Goal: Use online tool/utility: Utilize a website feature to perform a specific function

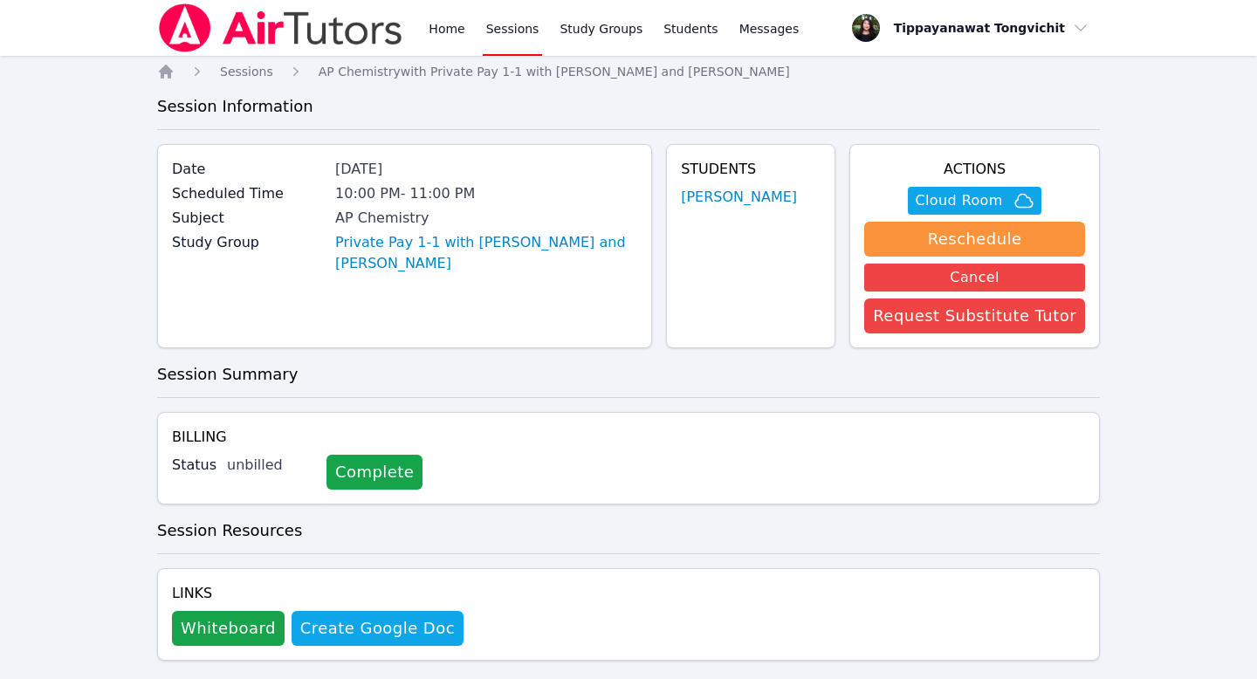
click at [363, 43] on img at bounding box center [280, 27] width 247 height 49
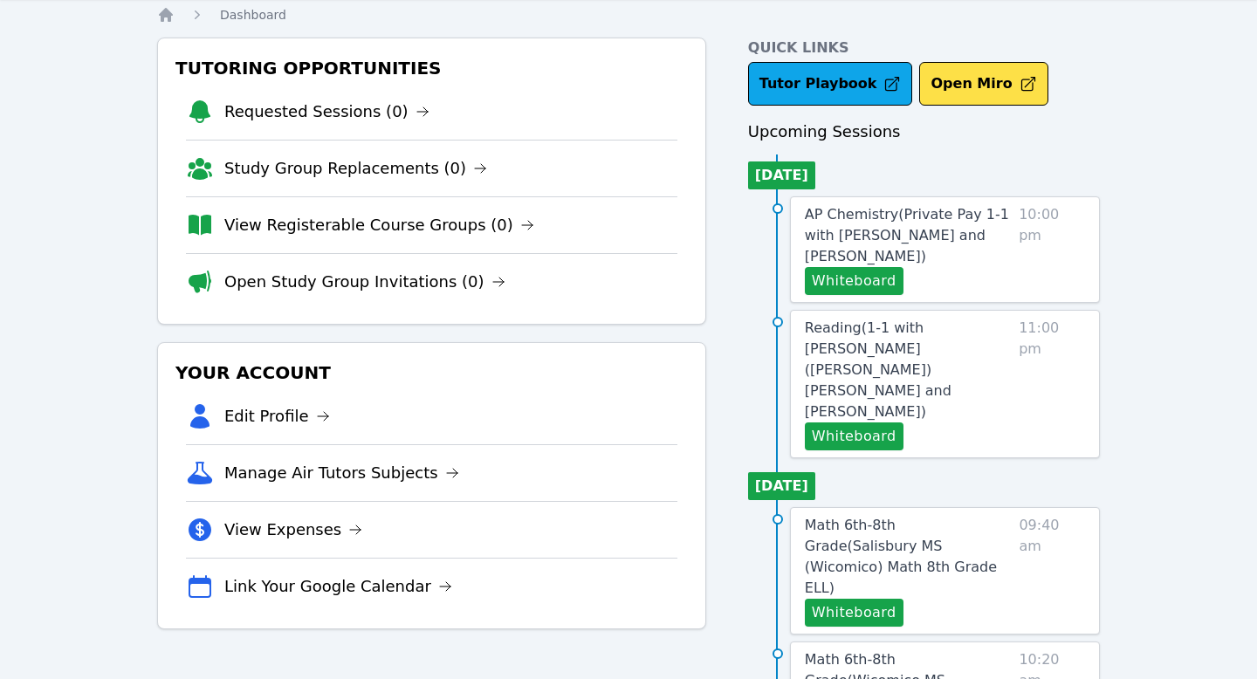
scroll to position [130, 0]
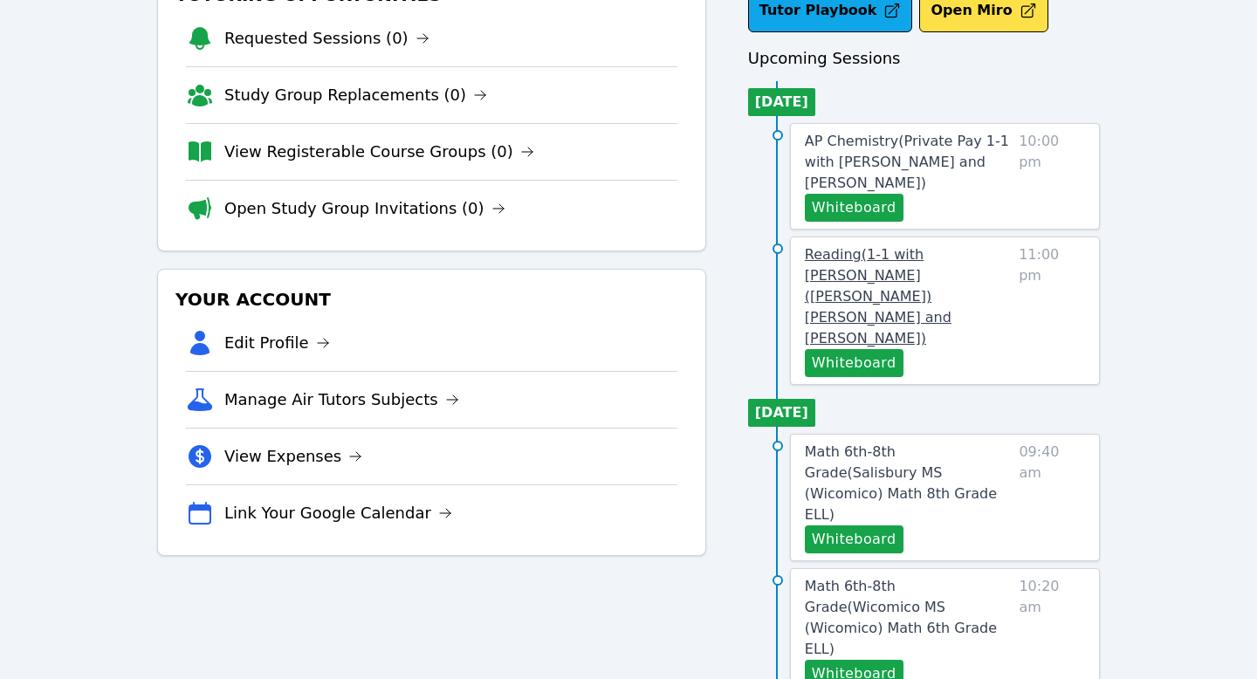
click at [845, 295] on span "Reading ( 1-1 with [PERSON_NAME] ([PERSON_NAME]) [PERSON_NAME] and [PERSON_NAME…" at bounding box center [878, 296] width 147 height 100
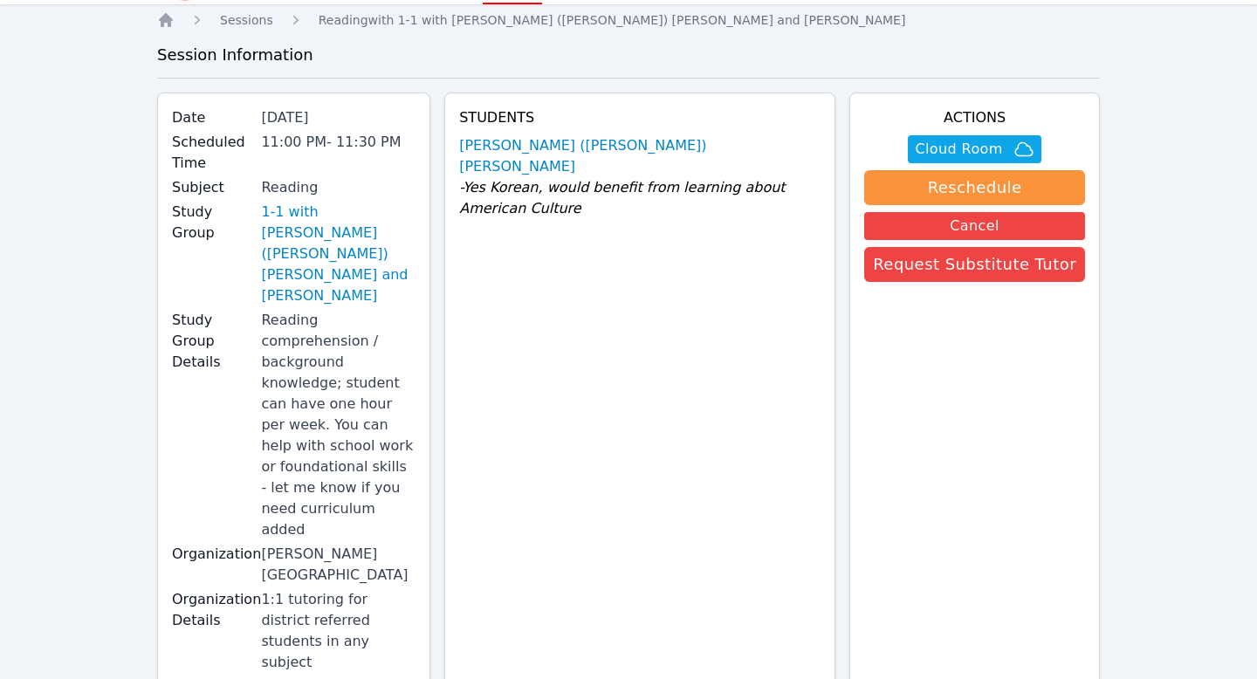
scroll to position [84, 0]
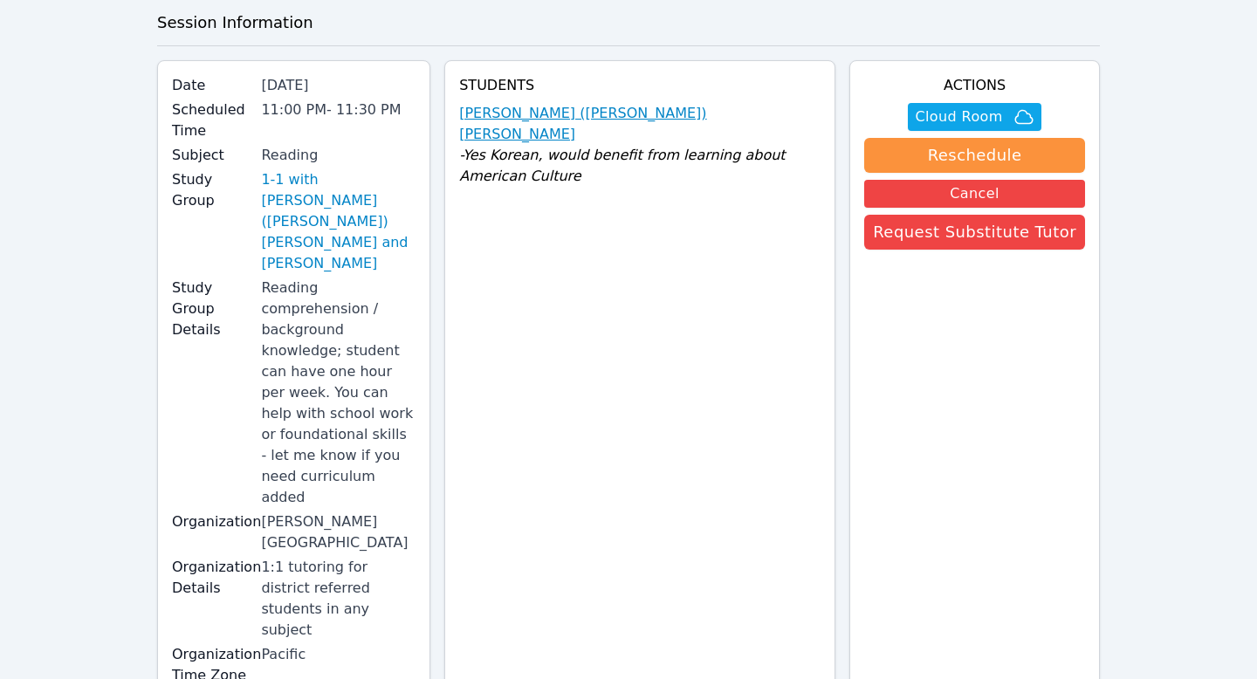
click at [514, 108] on link "[PERSON_NAME] ([PERSON_NAME]) [PERSON_NAME]" at bounding box center [639, 124] width 361 height 42
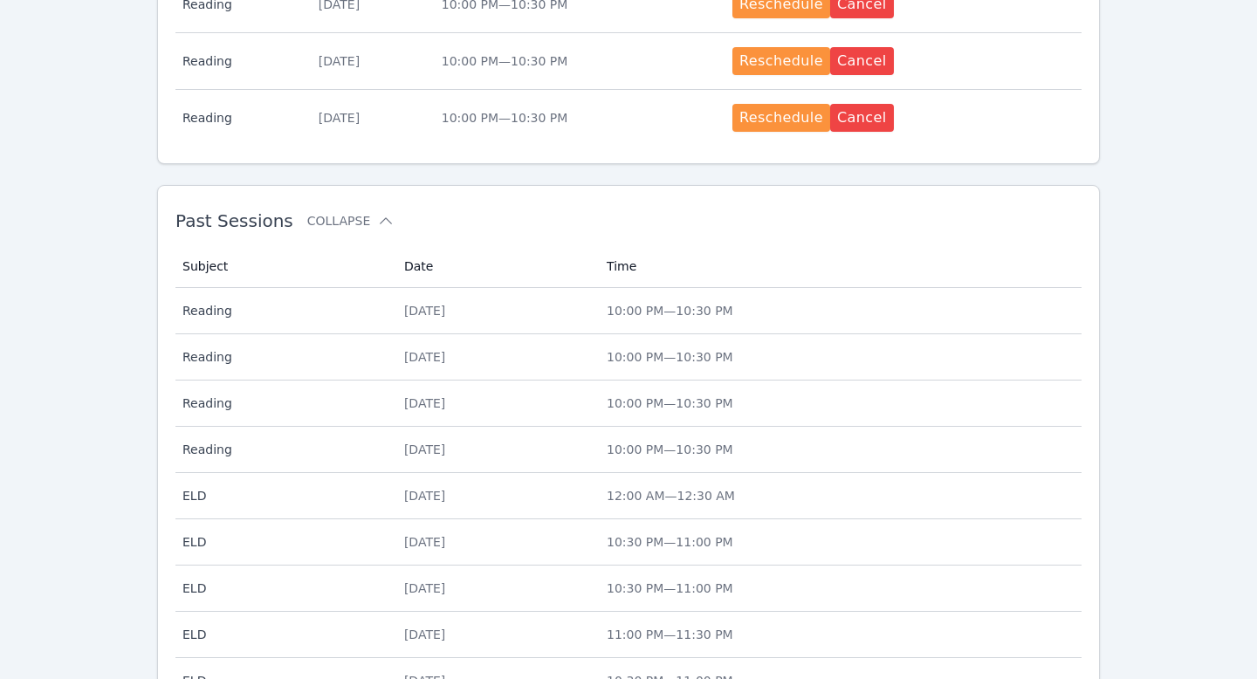
scroll to position [1218, 0]
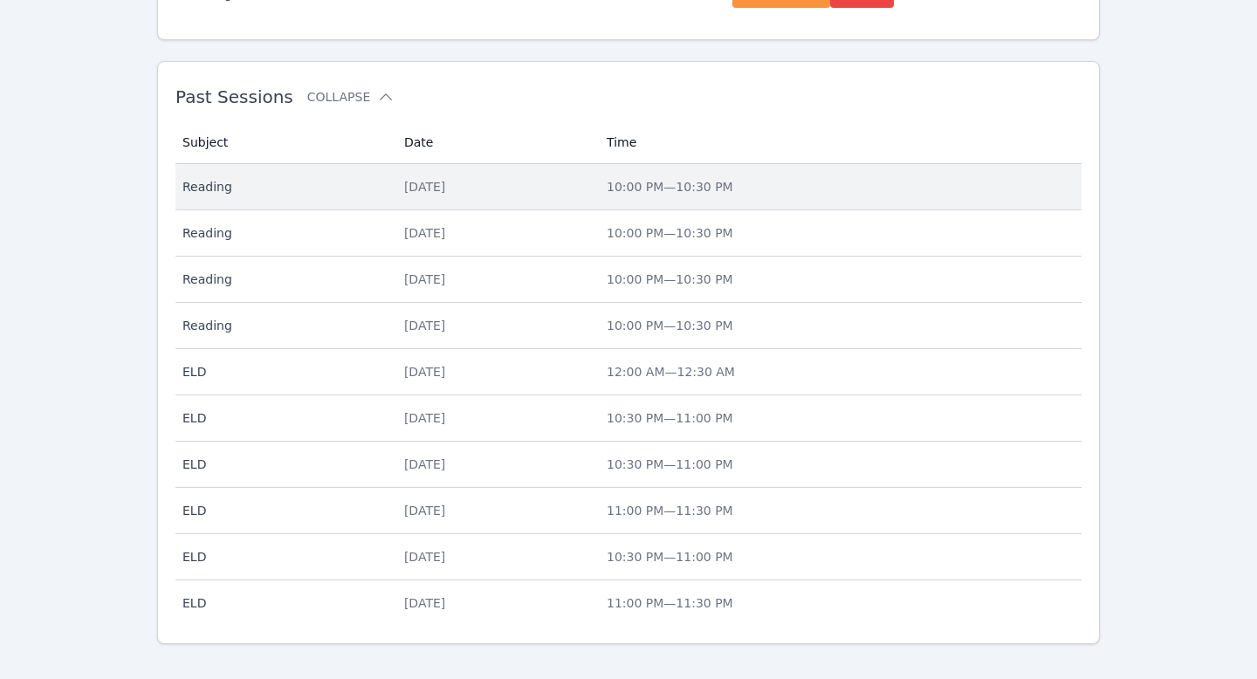
click at [528, 178] on div "[DATE]" at bounding box center [495, 186] width 182 height 17
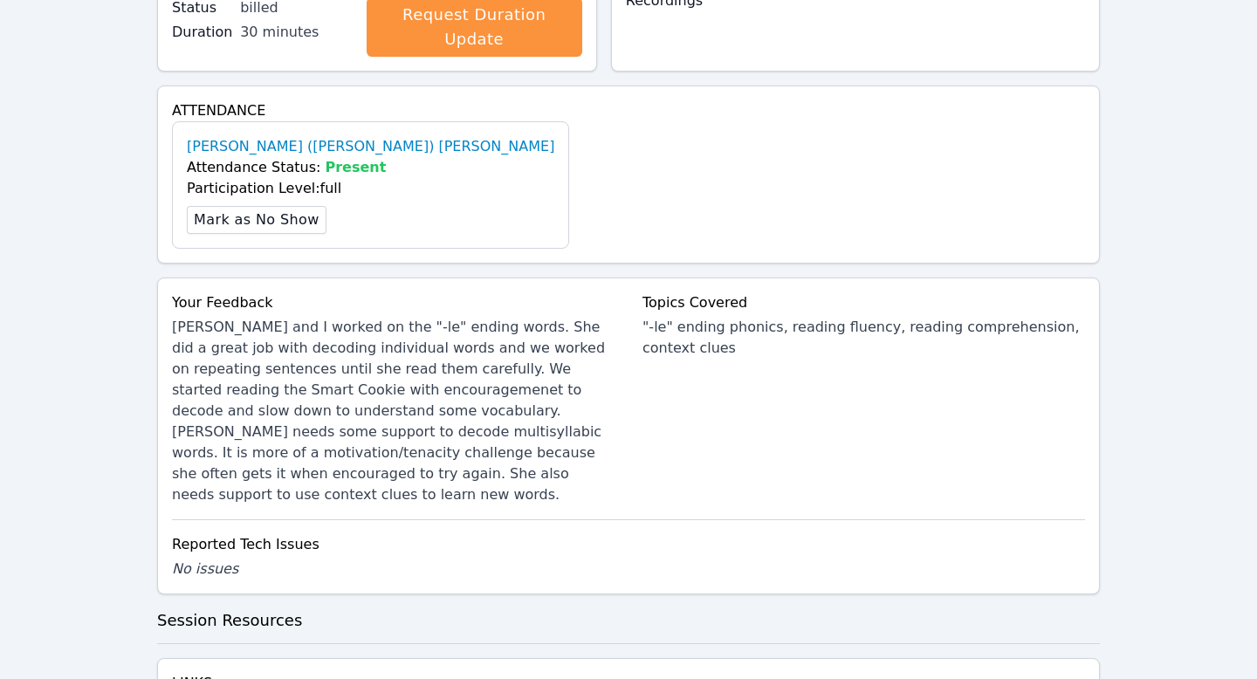
scroll to position [672, 0]
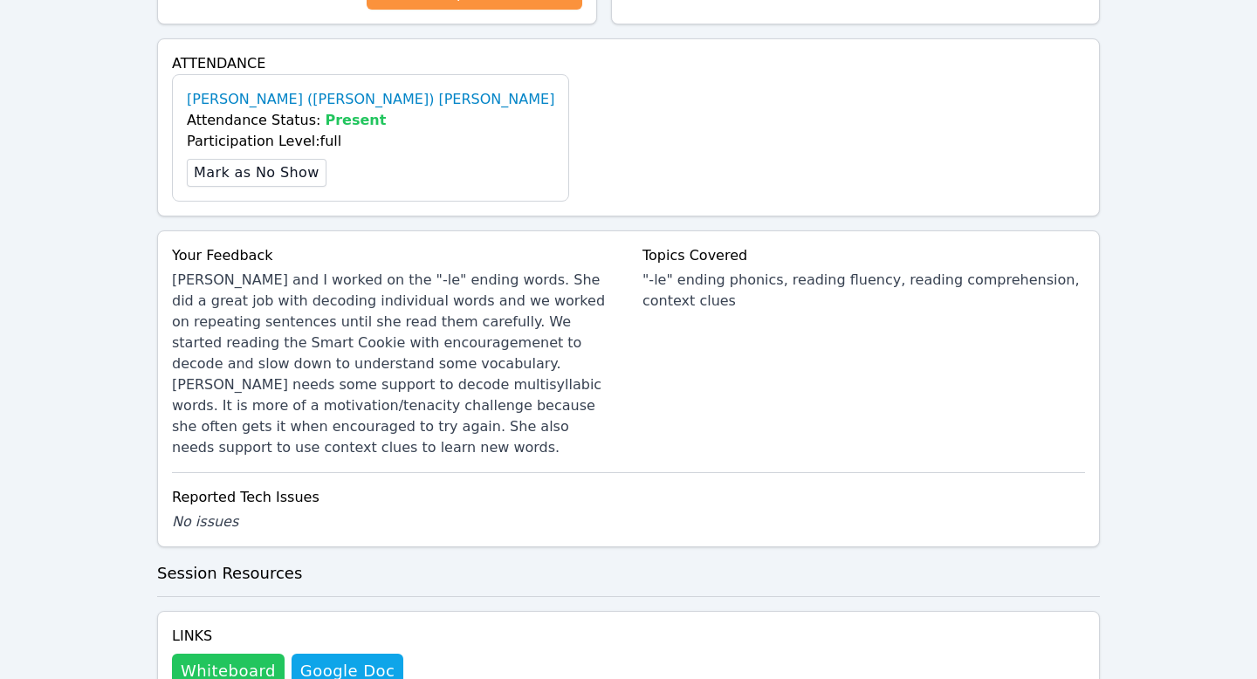
click at [227, 654] on button "Whiteboard" at bounding box center [228, 671] width 113 height 35
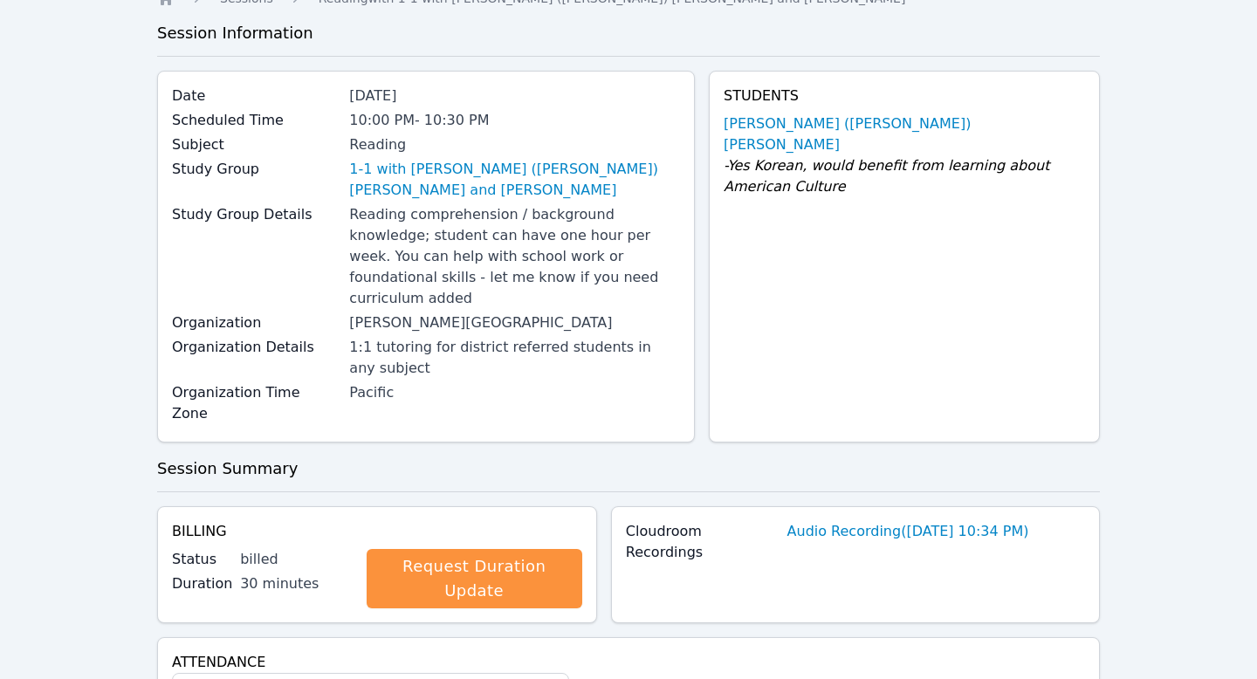
scroll to position [0, 0]
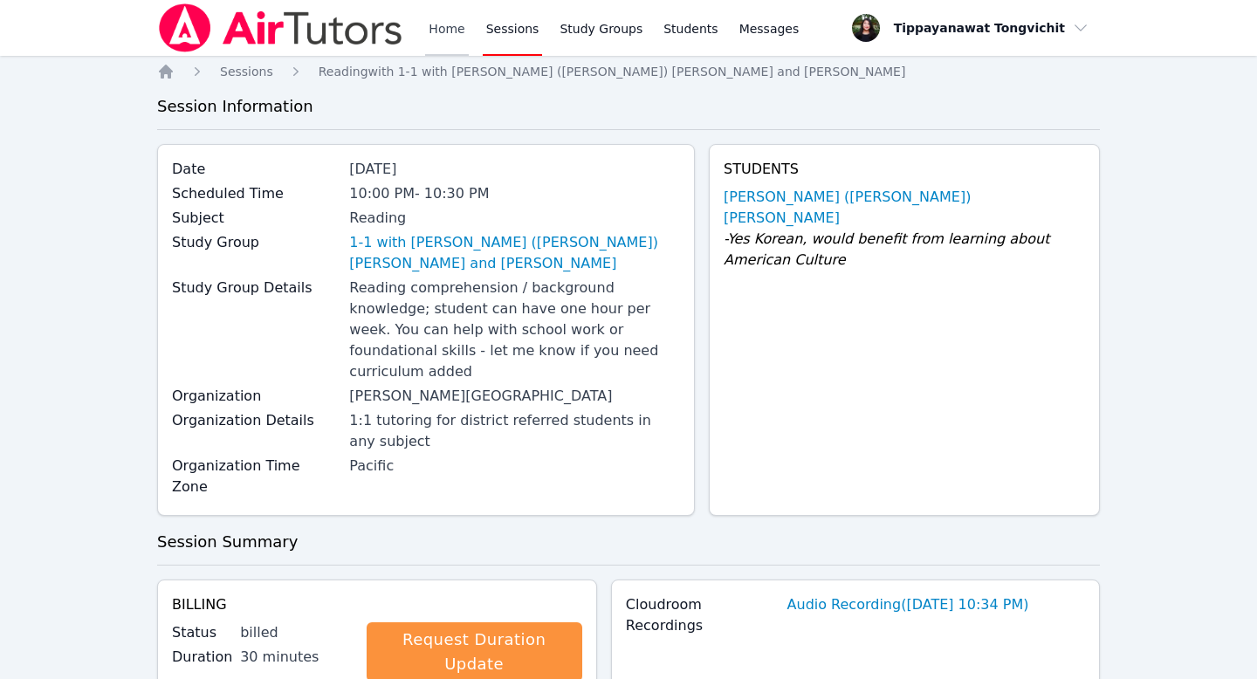
click at [431, 28] on link "Home" at bounding box center [446, 28] width 43 height 56
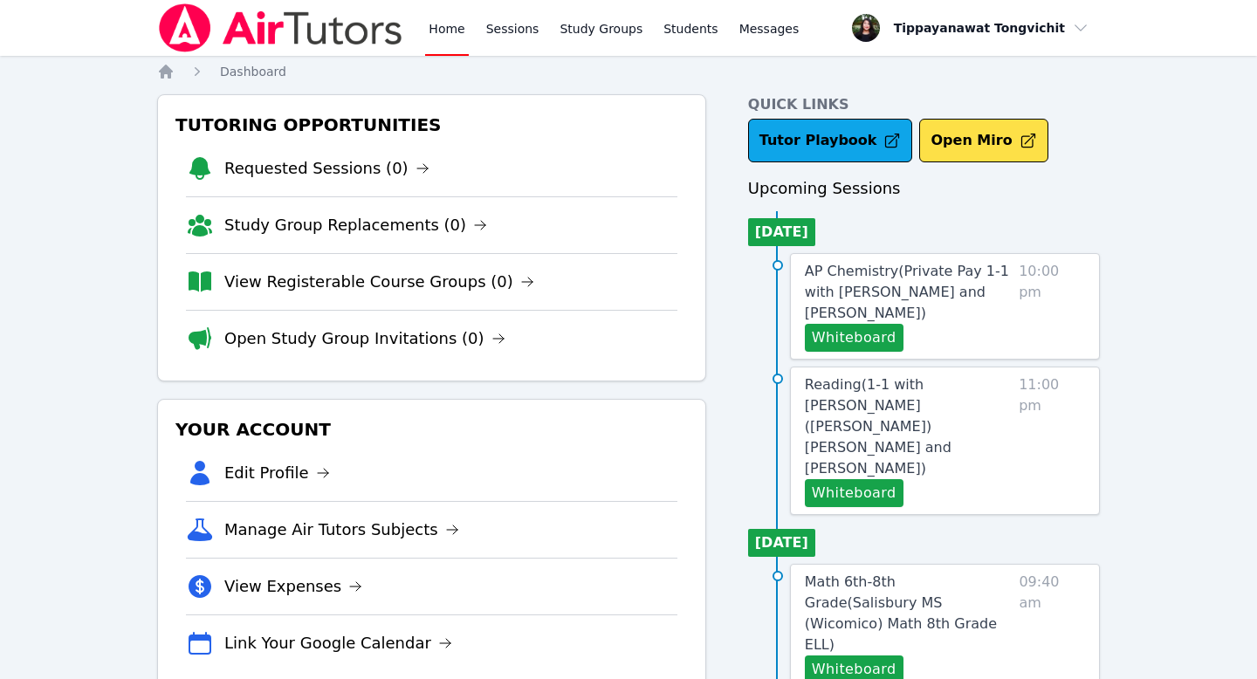
scroll to position [148, 0]
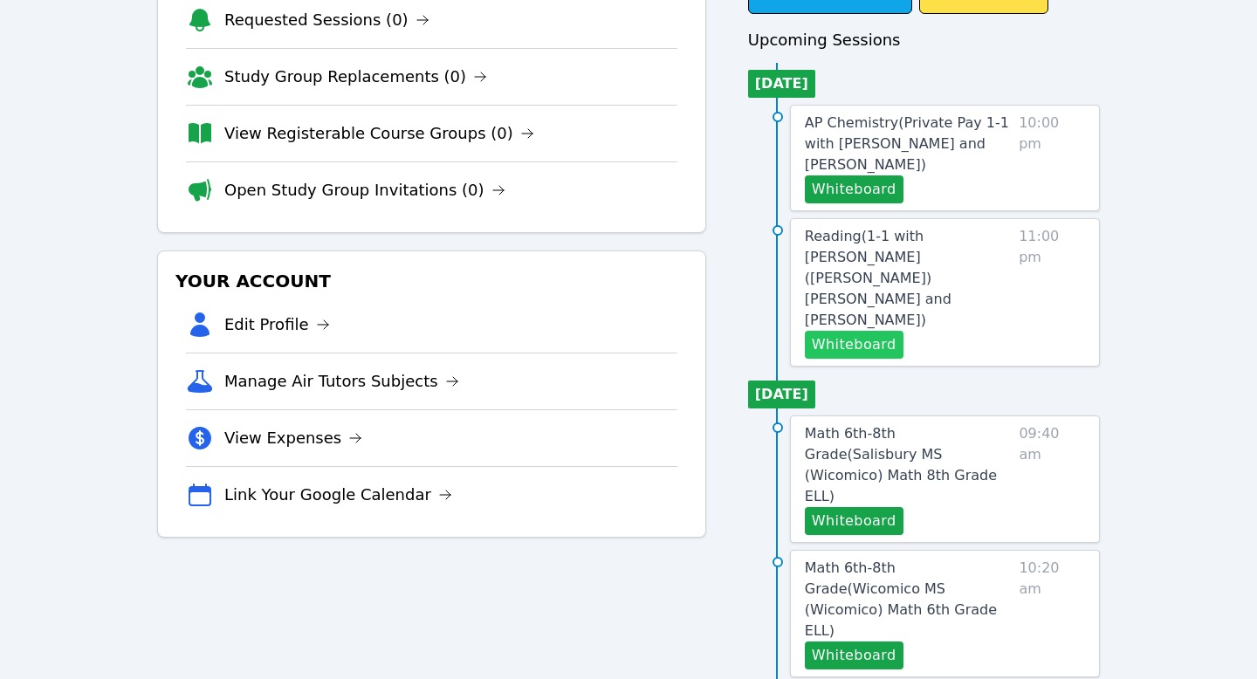
click at [833, 331] on button "Whiteboard" at bounding box center [854, 345] width 99 height 28
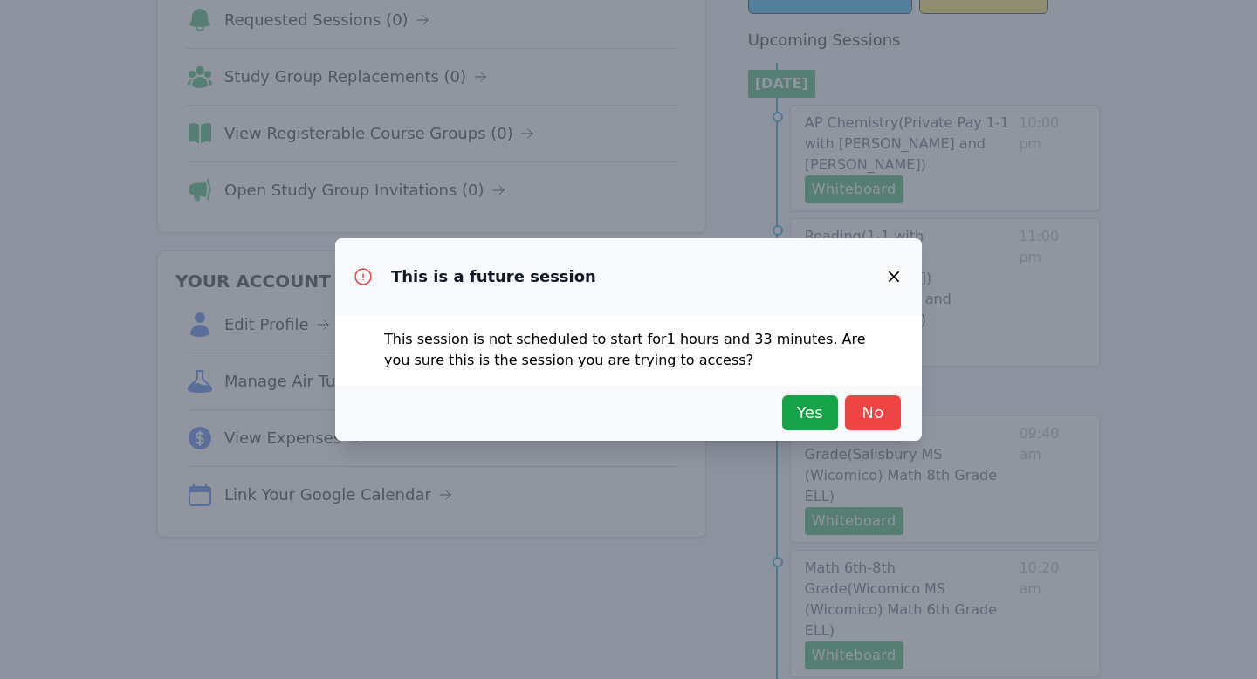
click at [783, 391] on div "Yes No" at bounding box center [628, 413] width 587 height 56
click at [799, 412] on span "Yes" at bounding box center [810, 413] width 38 height 24
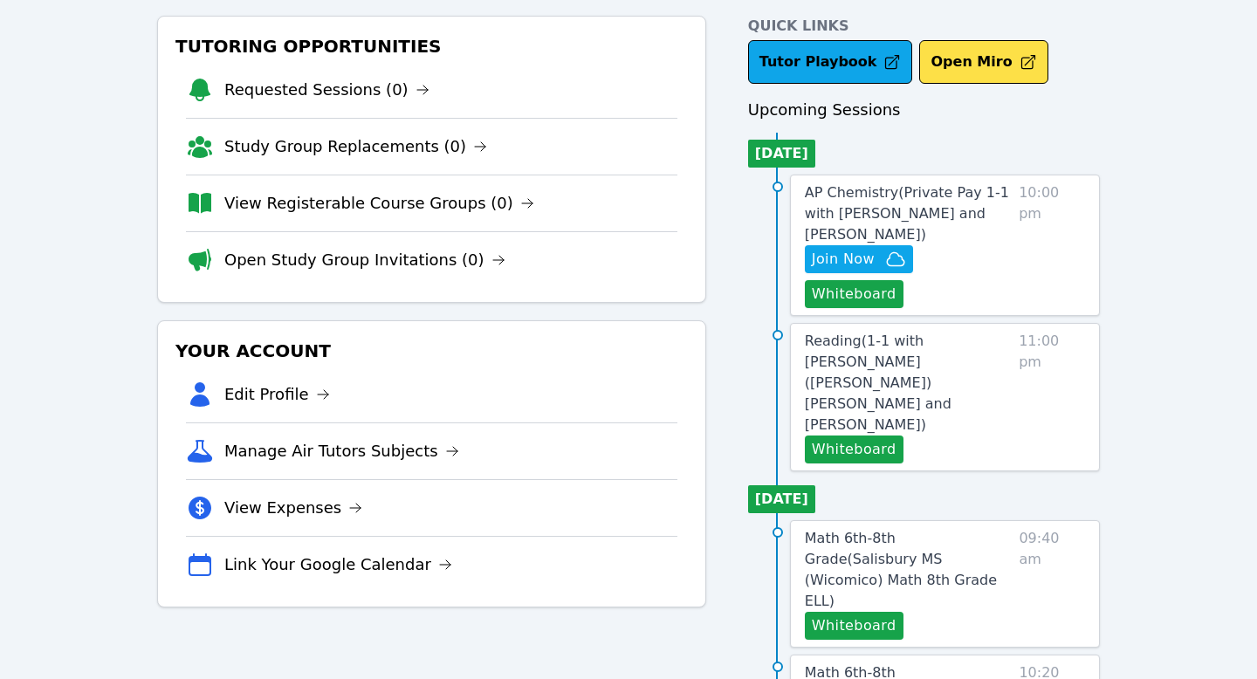
scroll to position [0, 0]
